Goal: Check status

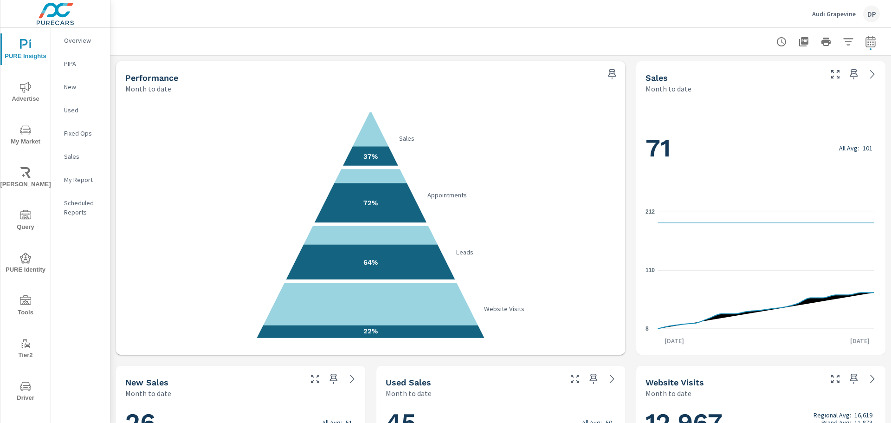
scroll to position [546, 0]
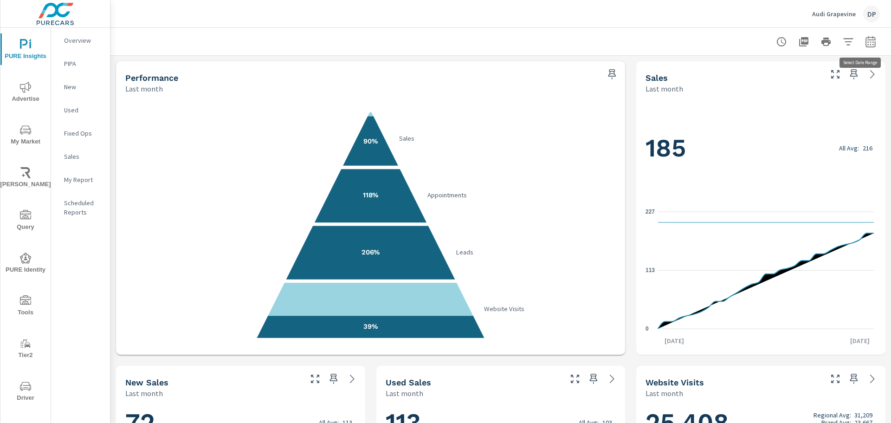
click at [865, 42] on icon "button" at bounding box center [870, 41] width 11 height 11
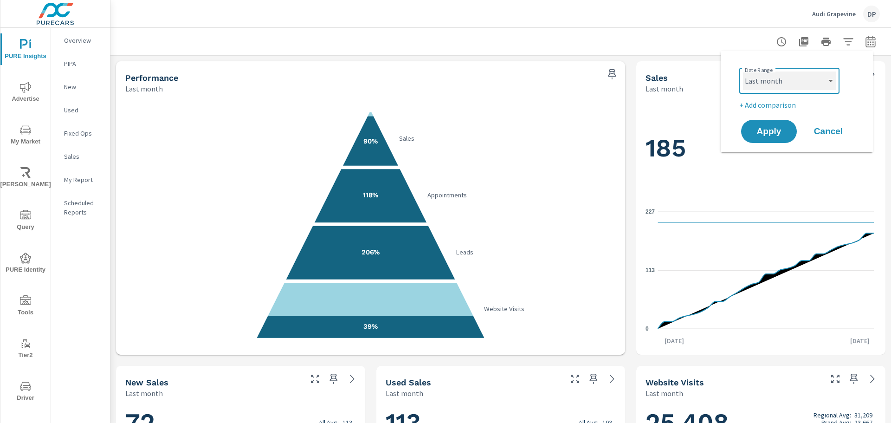
click at [804, 79] on select "Custom Yesterday Last week Last 7 days Last 14 days Last 30 days Last 45 days L…" at bounding box center [789, 80] width 93 height 19
click at [743, 71] on select "Custom Yesterday Last week Last 7 days Last 14 days Last 30 days Last 45 days L…" at bounding box center [789, 80] width 93 height 19
select select "Month to date"
click at [760, 132] on span "Apply" at bounding box center [769, 131] width 38 height 9
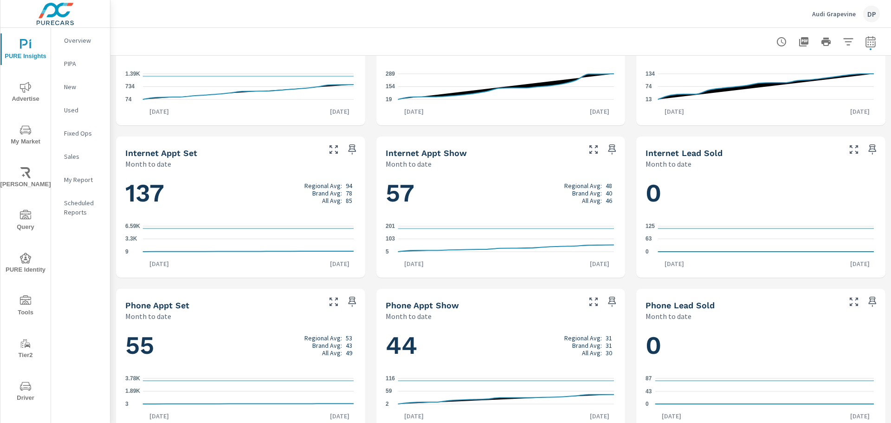
scroll to position [546, 0]
